Goal: Task Accomplishment & Management: Complete application form

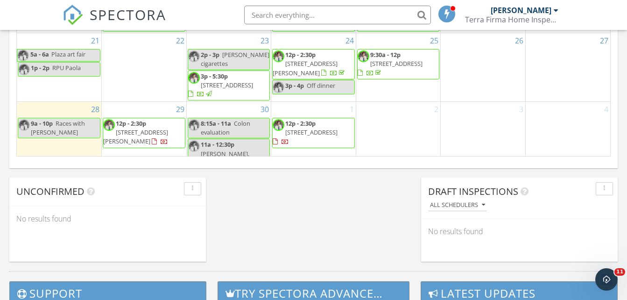
scroll to position [864, 641]
click at [286, 10] on input "text" at bounding box center [337, 15] width 187 height 19
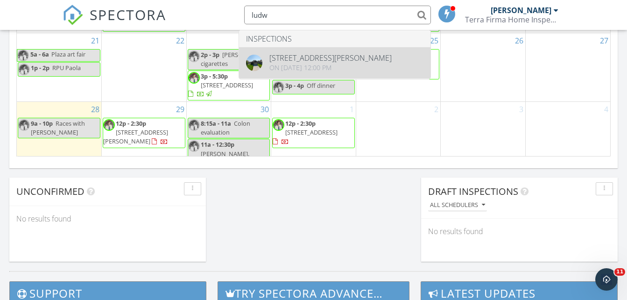
type input "ludw"
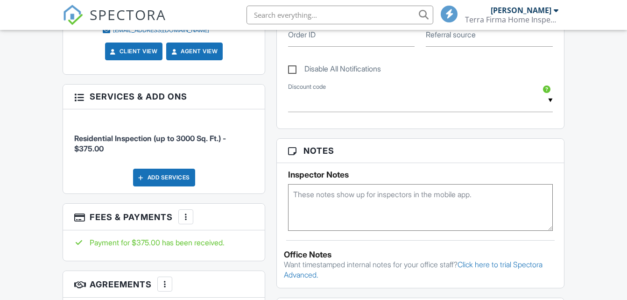
scroll to position [513, 0]
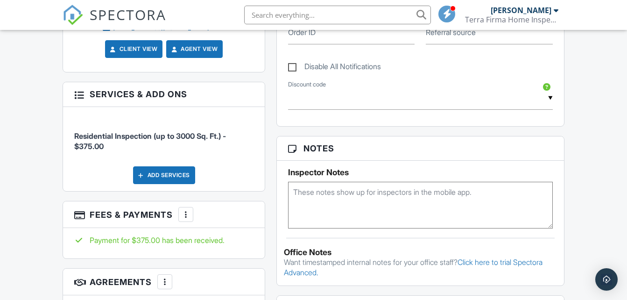
click at [185, 210] on div at bounding box center [185, 214] width 9 height 9
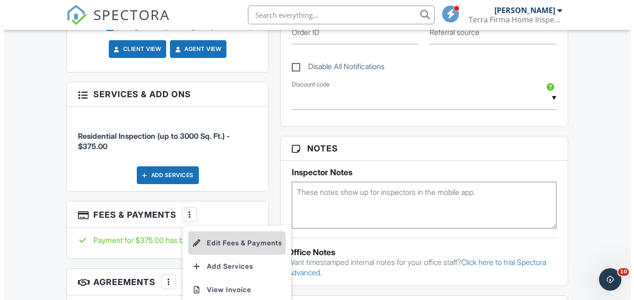
scroll to position [0, 0]
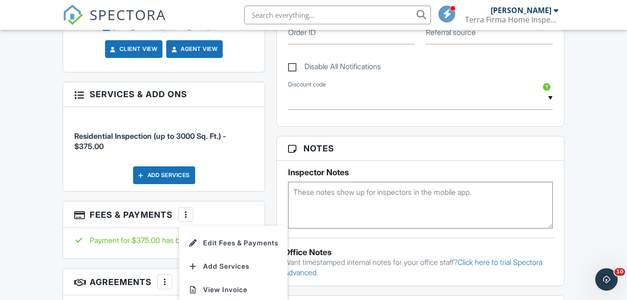
click at [231, 238] on li "Edit Fees & Payments" at bounding box center [233, 242] width 98 height 23
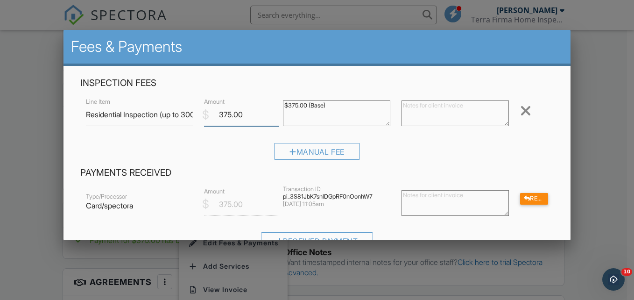
click at [224, 117] on input "375.00" at bounding box center [241, 114] width 75 height 23
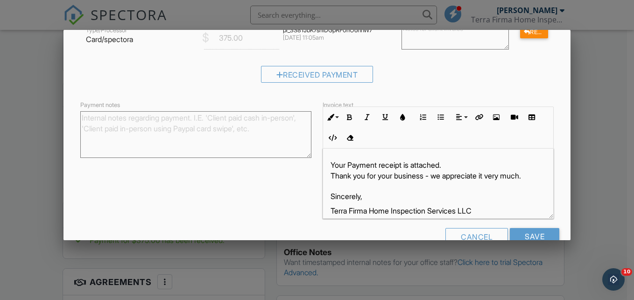
scroll to position [189, 0]
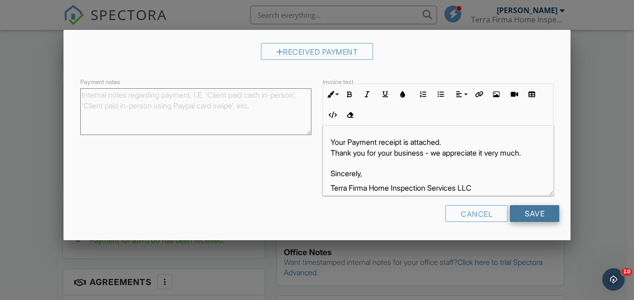
type input "275.00"
click at [531, 214] on input "Save" at bounding box center [534, 213] width 49 height 17
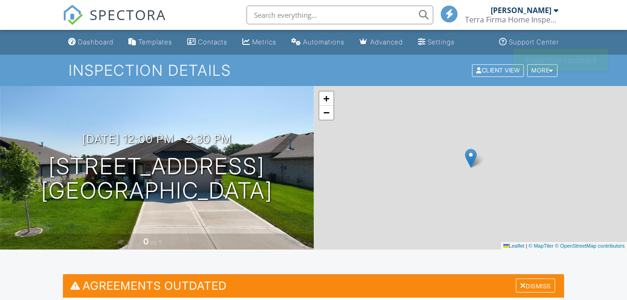
scroll to position [513, 0]
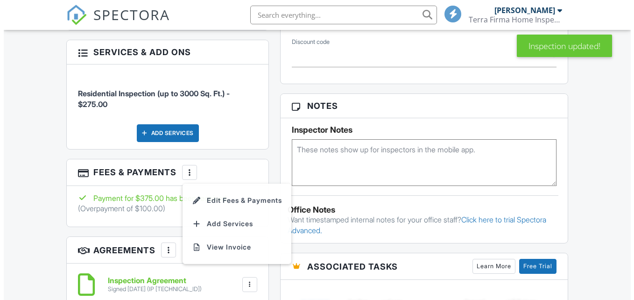
scroll to position [0, 0]
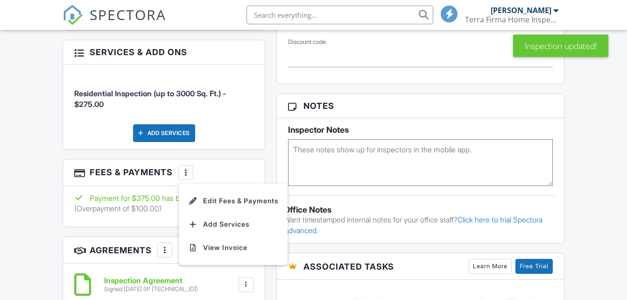
click at [226, 199] on li "Edit Fees & Payments" at bounding box center [233, 200] width 98 height 23
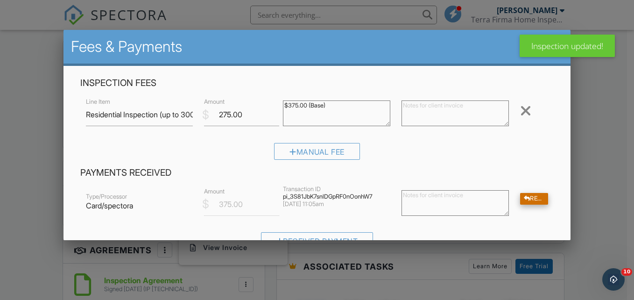
click at [524, 193] on div "Refund" at bounding box center [534, 199] width 28 height 12
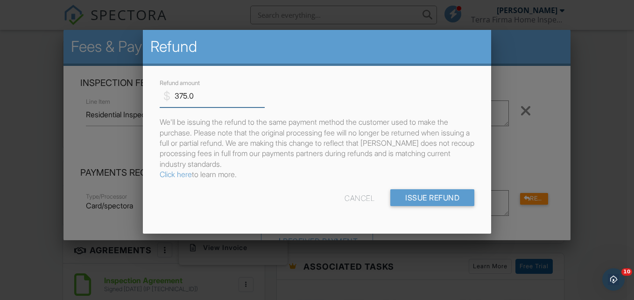
drag, startPoint x: 185, startPoint y: 94, endPoint x: 176, endPoint y: 95, distance: 9.3
click at [176, 95] on input "375.0" at bounding box center [212, 95] width 105 height 23
type input "100.0"
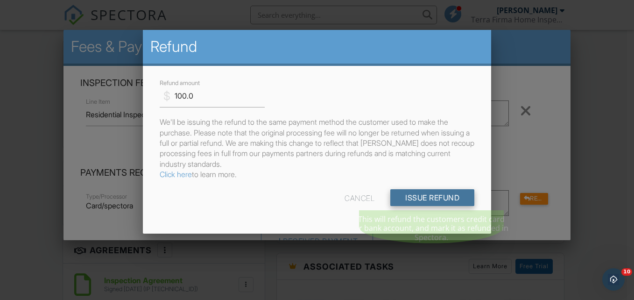
click at [457, 197] on input "Issue Refund" at bounding box center [432, 197] width 84 height 17
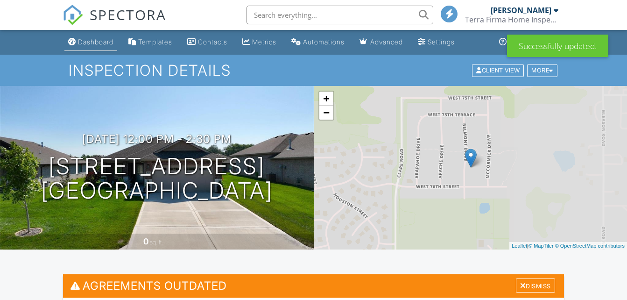
click at [104, 42] on div "Dashboard" at bounding box center [95, 42] width 35 height 8
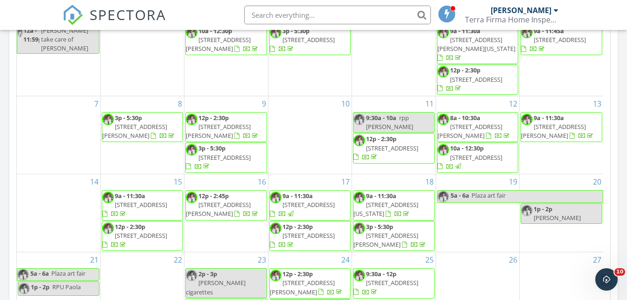
scroll to position [607, 0]
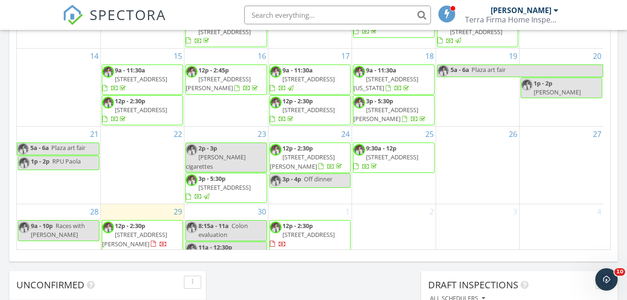
click at [247, 252] on span "Dan. Miller" at bounding box center [216, 260] width 61 height 17
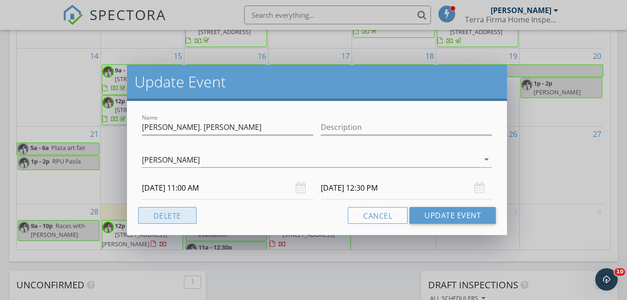
click at [161, 218] on button "Delete" at bounding box center [167, 215] width 58 height 17
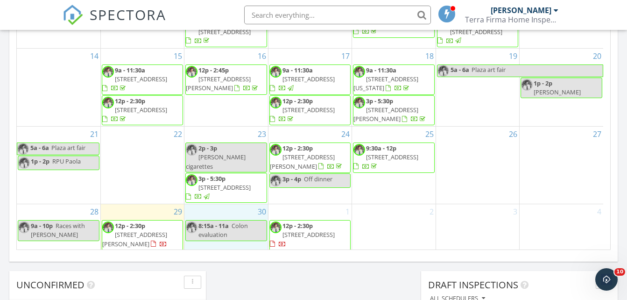
click at [221, 234] on div "30 8:15a - 11a Colon evaluation" at bounding box center [225, 242] width 83 height 77
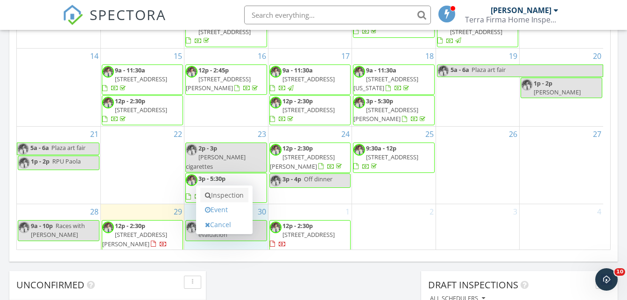
click at [231, 194] on link "Inspection" at bounding box center [224, 195] width 48 height 15
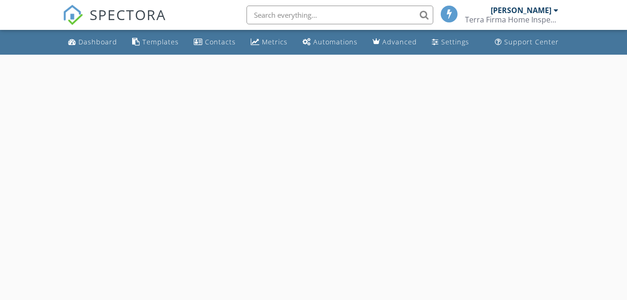
select select "8"
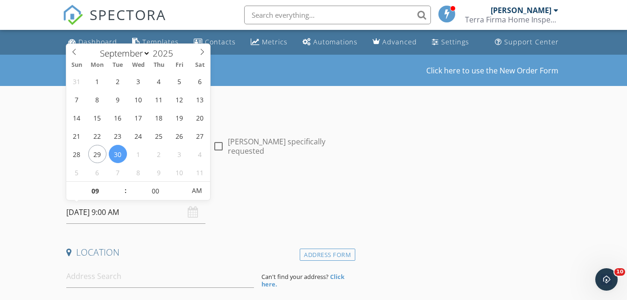
click at [107, 210] on input "[DATE] 9:00 AM" at bounding box center [135, 212] width 139 height 23
drag, startPoint x: 107, startPoint y: 210, endPoint x: 105, endPoint y: 190, distance: 20.2
click at [105, 190] on input "09" at bounding box center [94, 191] width 57 height 19
type input "11"
type input "[DATE] 11:00 AM"
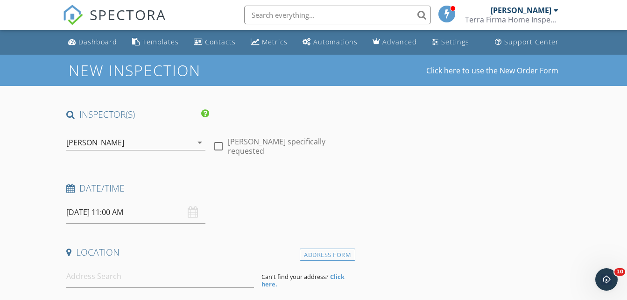
click at [258, 196] on div "Date/Time" at bounding box center [209, 191] width 293 height 19
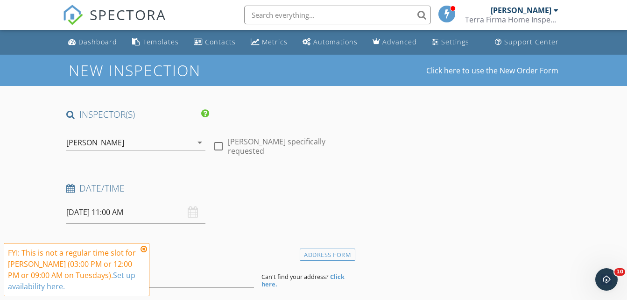
click at [144, 248] on icon at bounding box center [143, 248] width 7 height 7
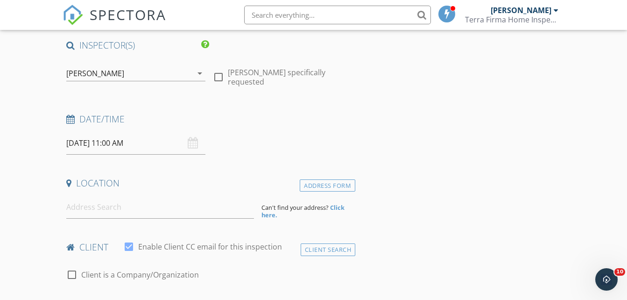
scroll to position [233, 0]
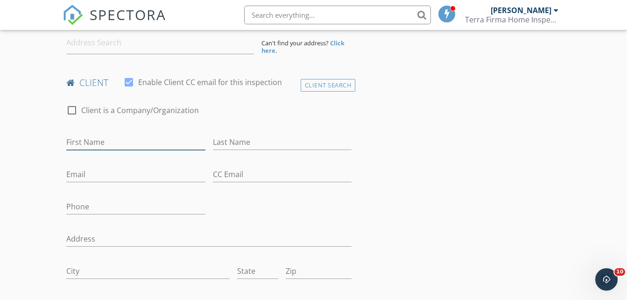
click at [95, 143] on input "First Name" at bounding box center [135, 141] width 139 height 15
type input "[PERSON_NAME]"
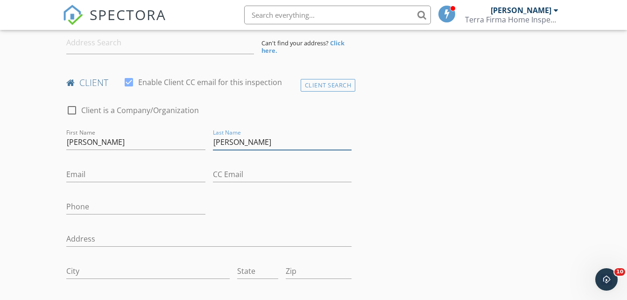
type input "[PERSON_NAME]"
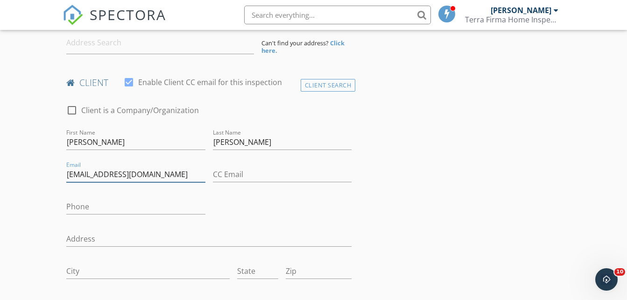
type input "[EMAIL_ADDRESS][DOMAIN_NAME]"
click at [88, 206] on input "Phone" at bounding box center [135, 206] width 139 height 15
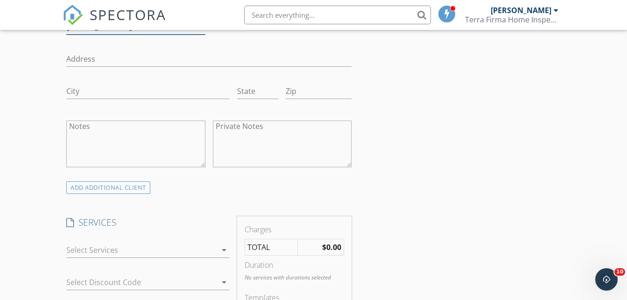
scroll to position [467, 0]
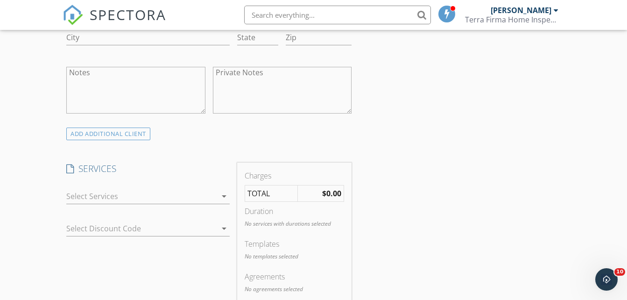
type input "[PHONE_NUMBER]"
click at [186, 196] on div at bounding box center [141, 196] width 150 height 15
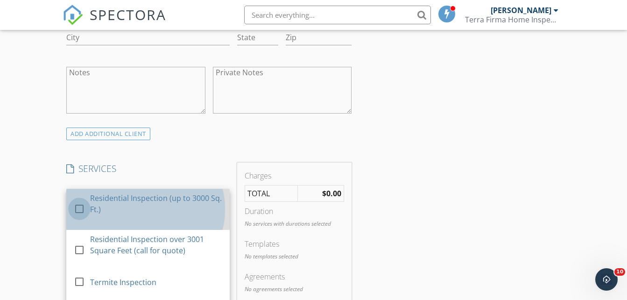
click at [80, 209] on div at bounding box center [79, 209] width 16 height 16
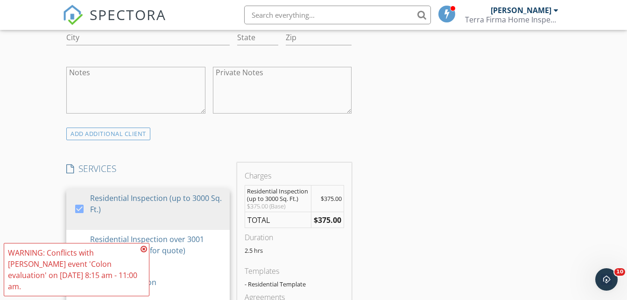
click at [143, 252] on icon at bounding box center [143, 248] width 7 height 7
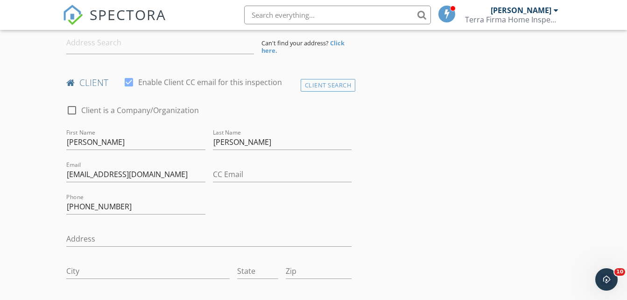
scroll to position [0, 0]
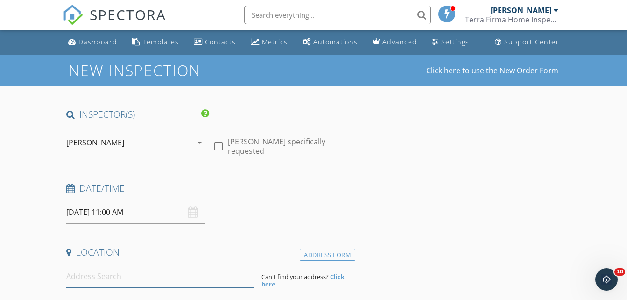
click at [89, 283] on input at bounding box center [160, 276] width 188 height 23
type input "8926 Grant St, Overland Park, KS, USA"
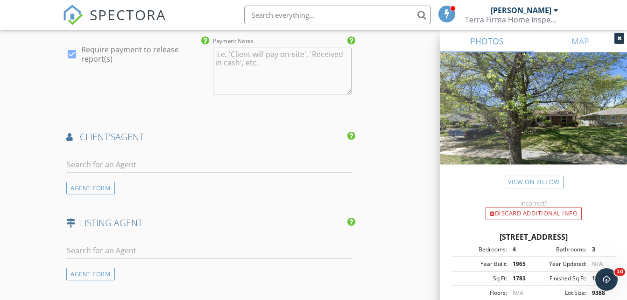
scroll to position [1073, 0]
click at [98, 171] on input "text" at bounding box center [208, 163] width 285 height 15
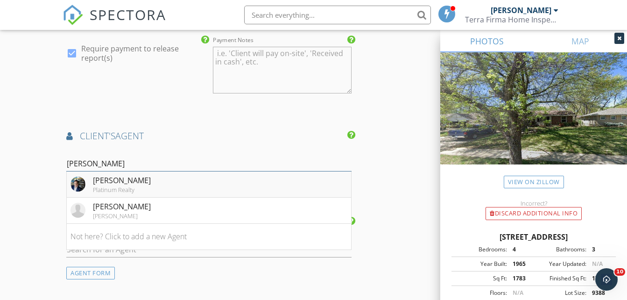
type input "dani"
click at [75, 189] on img at bounding box center [77, 183] width 15 height 15
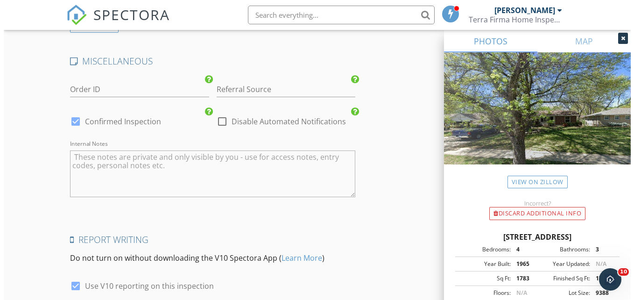
scroll to position [1680, 0]
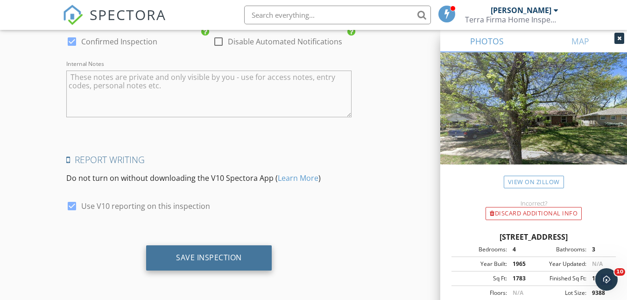
click at [224, 262] on div "Save Inspection" at bounding box center [209, 256] width 66 height 9
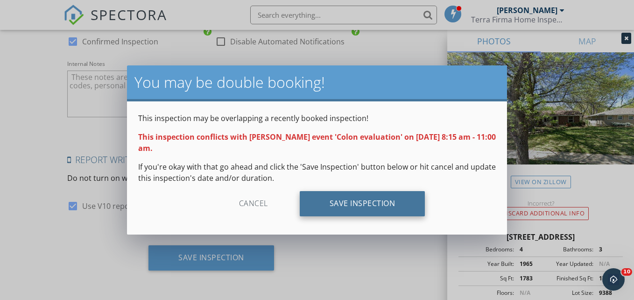
click at [384, 206] on div "Save Inspection" at bounding box center [363, 203] width 126 height 25
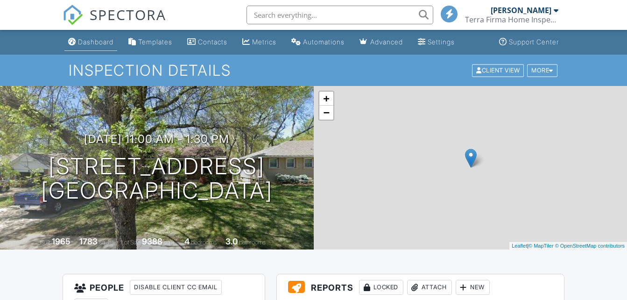
click at [105, 43] on div "Dashboard" at bounding box center [95, 42] width 35 height 8
